Goal: Use online tool/utility: Utilize a website feature to perform a specific function

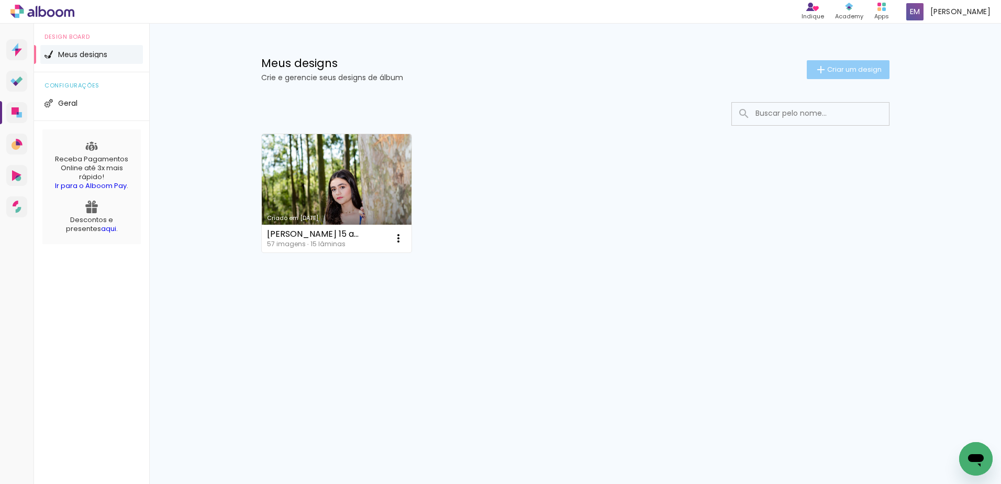
click at [843, 69] on span "Criar um design" at bounding box center [854, 69] width 54 height 7
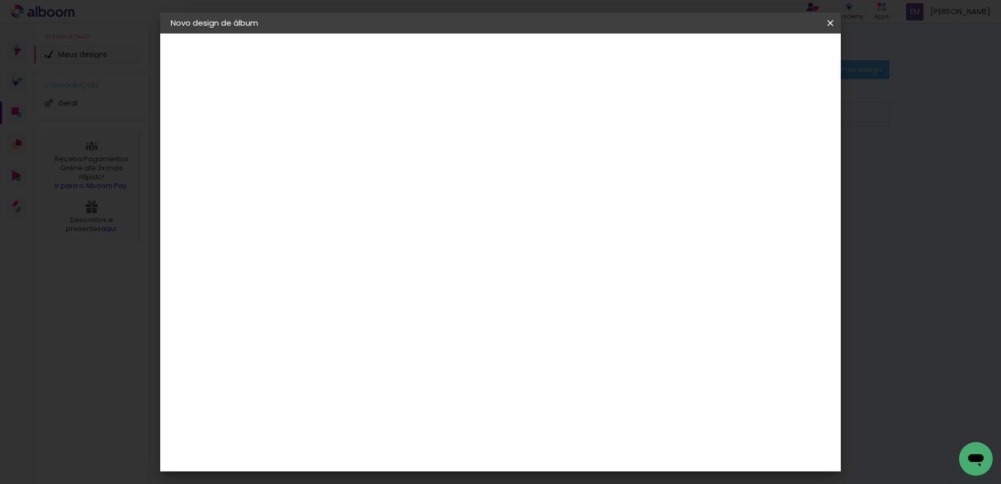
click at [342, 139] on input at bounding box center [342, 140] width 0 height 16
type input "[PERSON_NAME]"
type paper-input "[PERSON_NAME]"
click at [449, 55] on paper-button "Avançar" at bounding box center [423, 56] width 51 height 18
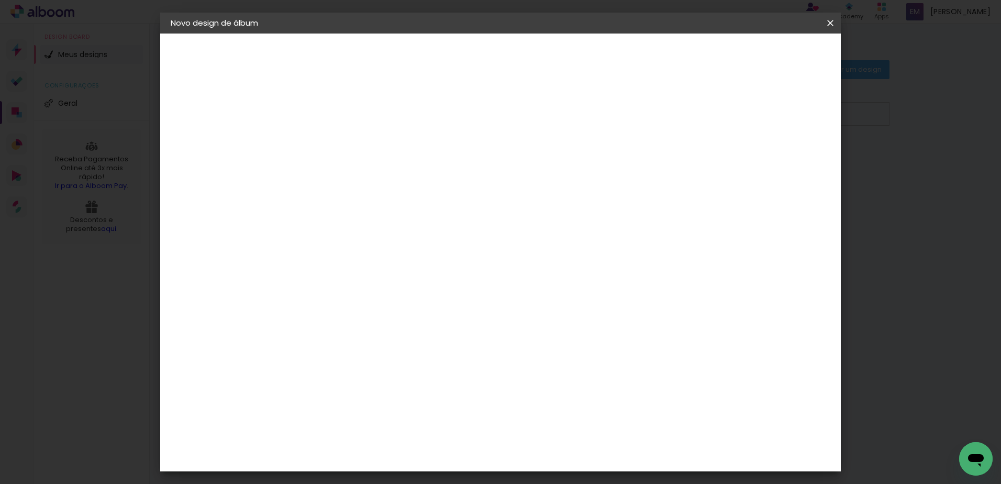
click at [340, 456] on div "[PERSON_NAME]" at bounding box center [370, 460] width 70 height 8
click at [0, 0] on slot "Avançar" at bounding box center [0, 0] width 0 height 0
click at [383, 174] on input "text" at bounding box center [362, 182] width 41 height 16
click at [570, 191] on paper-item "Slim Book" at bounding box center [568, 194] width 209 height 21
type input "Slim Book"
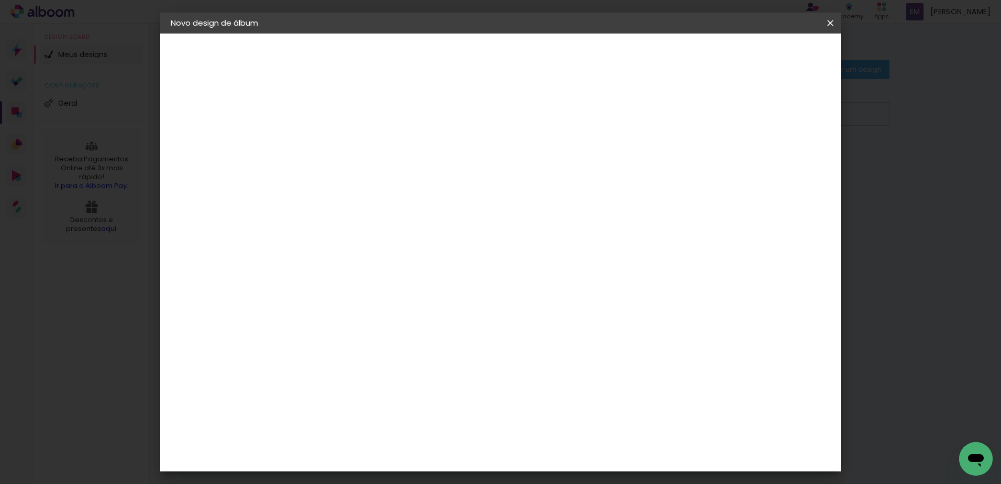
scroll to position [262, 0]
click at [413, 306] on span "25 x 50" at bounding box center [388, 316] width 49 height 21
click at [0, 0] on slot "Avançar" at bounding box center [0, 0] width 0 height 0
drag, startPoint x: 781, startPoint y: 55, endPoint x: 785, endPoint y: 70, distance: 15.8
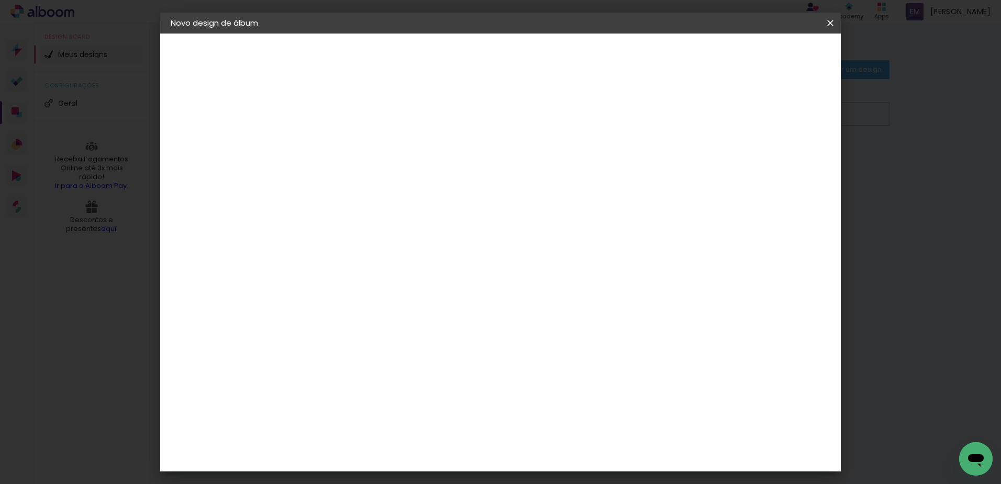
click at [785, 70] on header "Revisão Verifique as configurações do seu álbum. Voltar Iniciar design" at bounding box center [543, 61] width 495 height 54
click at [776, 50] on paper-button "Iniciar design" at bounding box center [741, 56] width 69 height 18
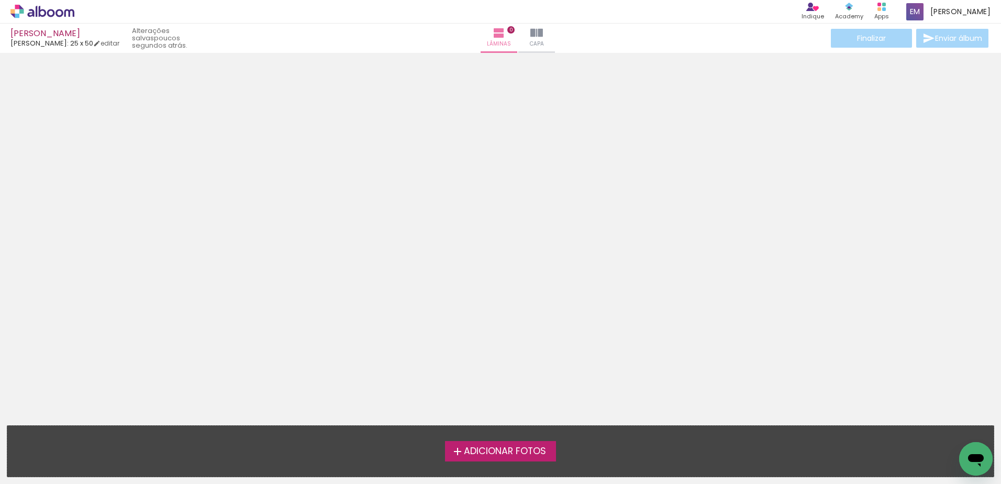
click at [464, 450] on span "Adicionar Fotos" at bounding box center [505, 451] width 82 height 9
click at [0, 0] on input "file" at bounding box center [0, 0] width 0 height 0
